Goal: Entertainment & Leisure: Consume media (video, audio)

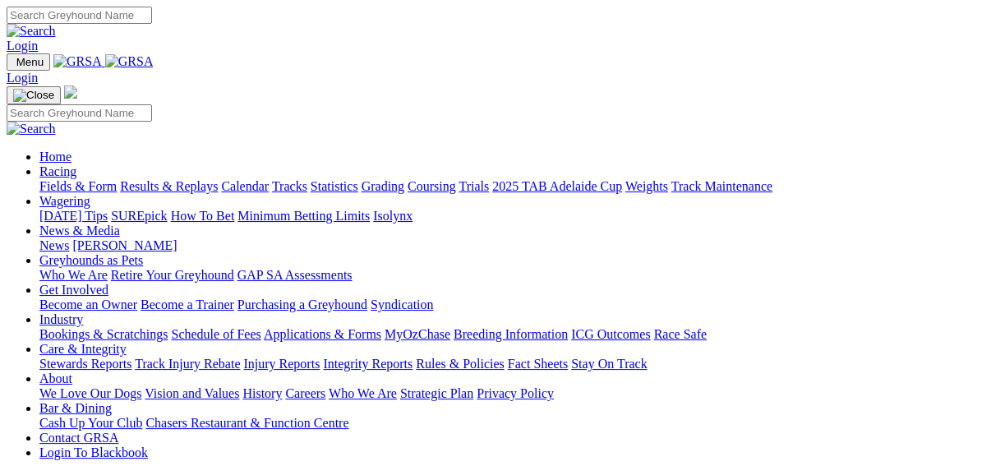
click at [182, 179] on link "Results & Replays" at bounding box center [169, 186] width 98 height 14
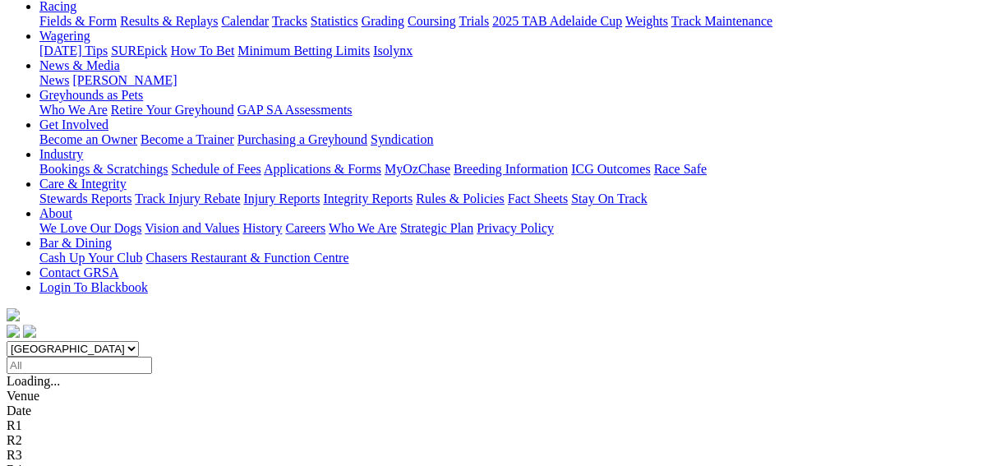
scroll to position [197, 0]
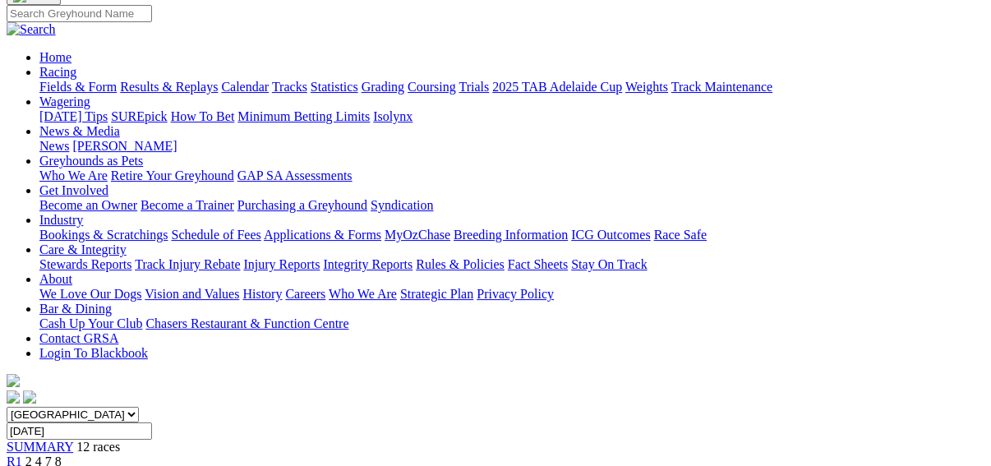
scroll to position [131, 0]
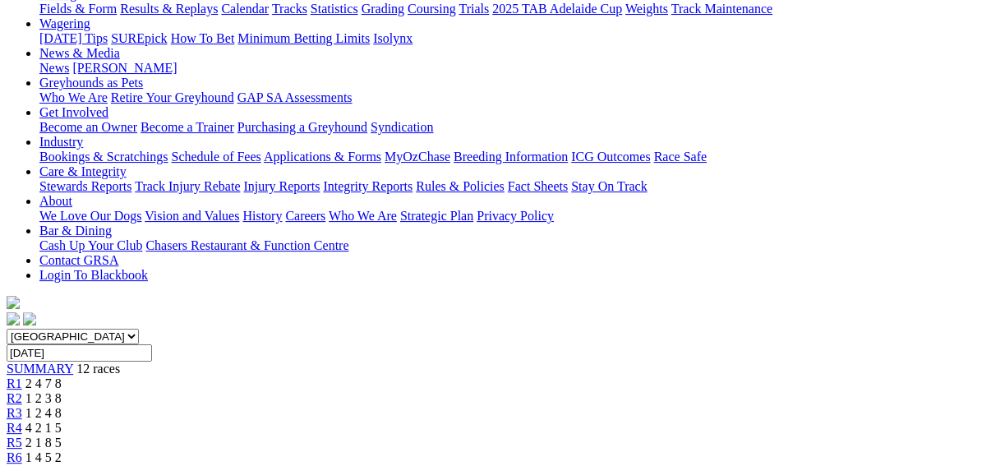
scroll to position [263, 0]
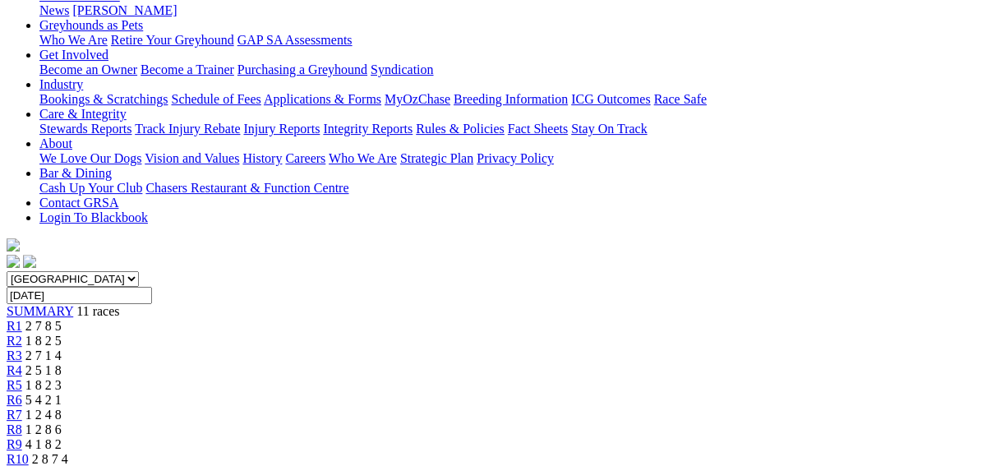
scroll to position [263, 0]
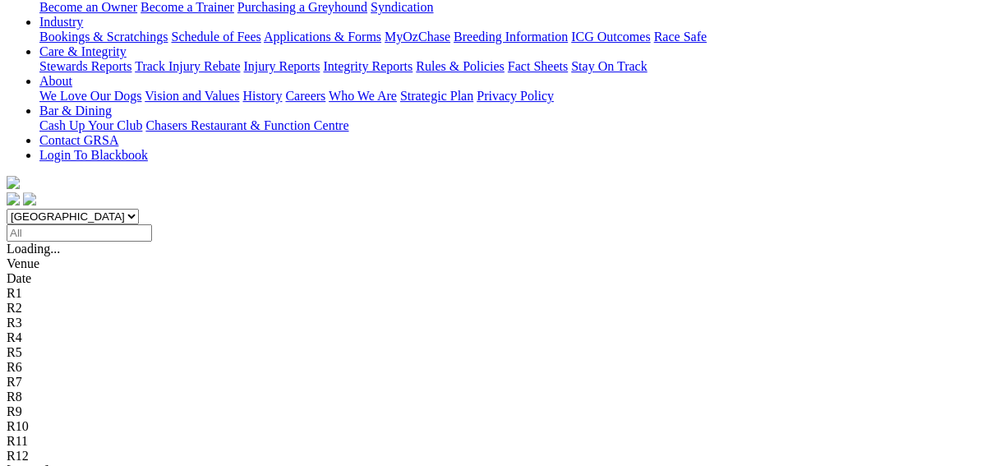
scroll to position [329, 0]
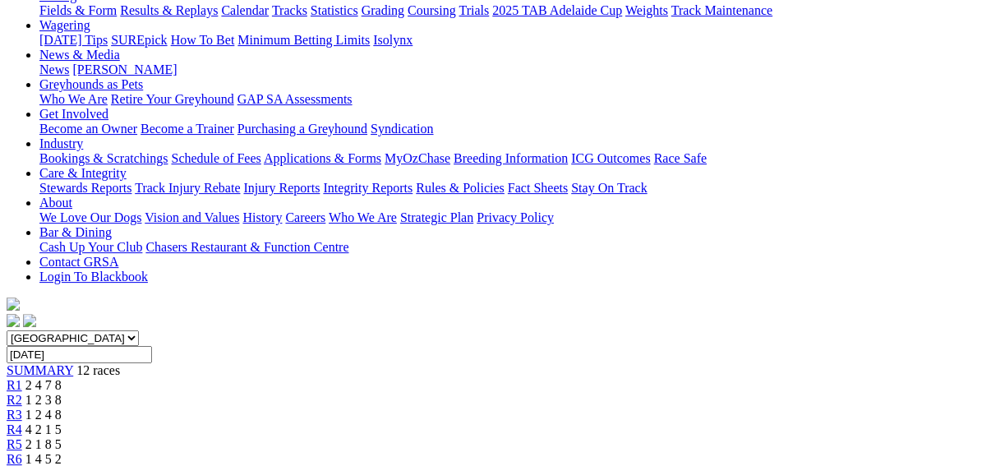
scroll to position [197, 0]
